Goal: Task Accomplishment & Management: Manage account settings

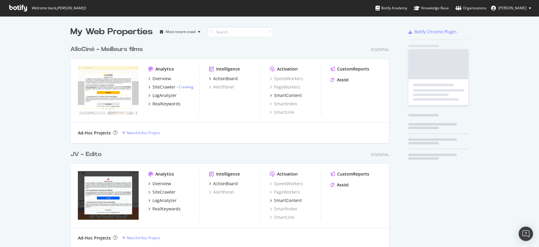
scroll to position [1920, 324]
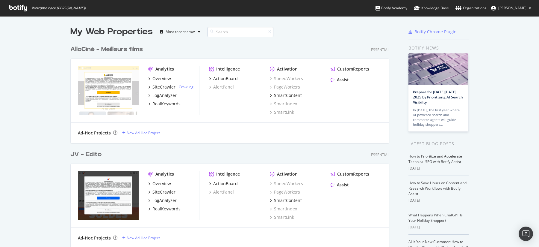
click at [227, 31] on input at bounding box center [241, 32] width 66 height 10
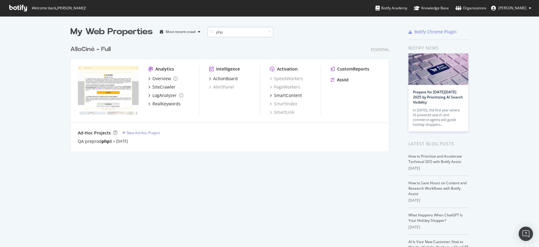
scroll to position [113, 324]
type input "php"
click at [95, 141] on div "QA preprod php 8" at bounding box center [95, 141] width 34 height 6
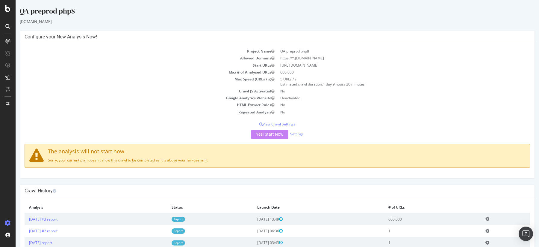
scroll to position [18, 0]
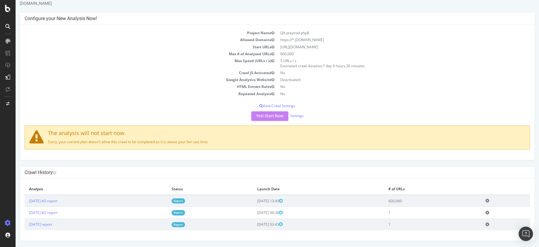
click at [298, 119] on div "Yes! Start Now Settings" at bounding box center [278, 116] width 506 height 10
click at [297, 115] on link "Settings" at bounding box center [296, 115] width 13 height 5
